Goal: Consume media (video, audio): Consume media (video, audio)

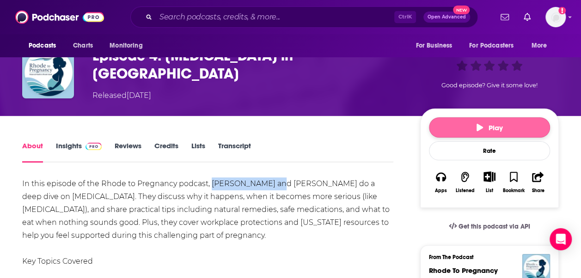
click at [459, 127] on button "Play" at bounding box center [489, 127] width 121 height 20
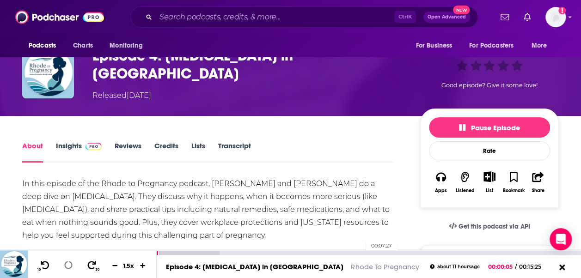
click at [362, 252] on div "00:07:27" at bounding box center [369, 254] width 424 height 4
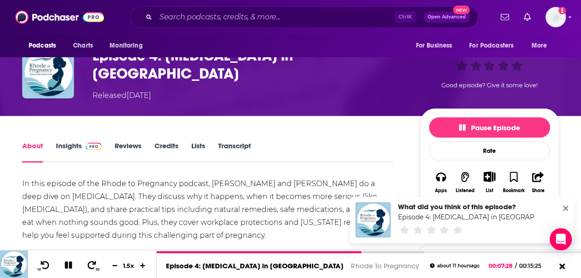
click at [566, 207] on icon at bounding box center [565, 208] width 5 height 5
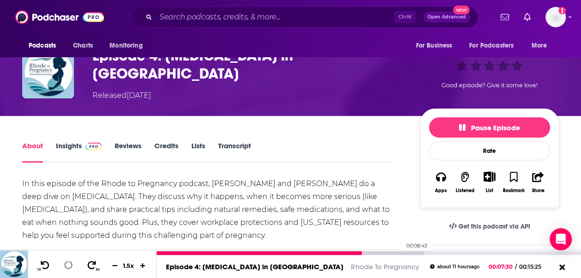
click at [397, 254] on div at bounding box center [291, 254] width 268 height 4
click at [412, 252] on div at bounding box center [310, 254] width 307 height 4
click at [435, 253] on div at bounding box center [310, 254] width 307 height 4
click at [449, 253] on div at bounding box center [331, 254] width 348 height 4
click at [462, 252] on div at bounding box center [331, 254] width 348 height 4
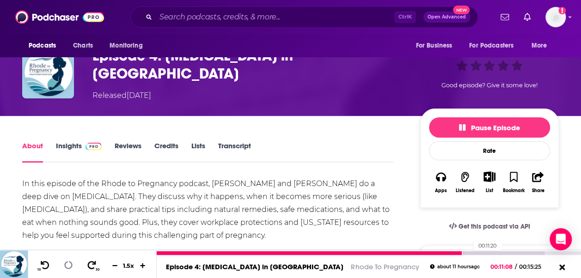
click at [469, 252] on div at bounding box center [350, 254] width 387 height 4
click at [479, 253] on div at bounding box center [350, 254] width 387 height 4
click at [485, 253] on div at bounding box center [350, 254] width 387 height 4
click at [492, 253] on div at bounding box center [350, 254] width 387 height 4
click at [496, 252] on div at bounding box center [350, 254] width 387 height 4
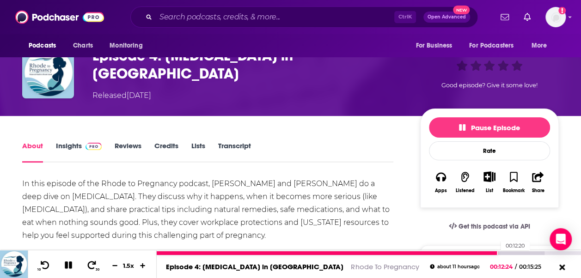
click at [495, 253] on div at bounding box center [327, 254] width 341 height 4
click at [492, 253] on div at bounding box center [325, 254] width 336 height 4
click at [500, 253] on div at bounding box center [331, 254] width 349 height 4
click at [497, 253] on div at bounding box center [327, 254] width 340 height 4
